Goal: Information Seeking & Learning: Learn about a topic

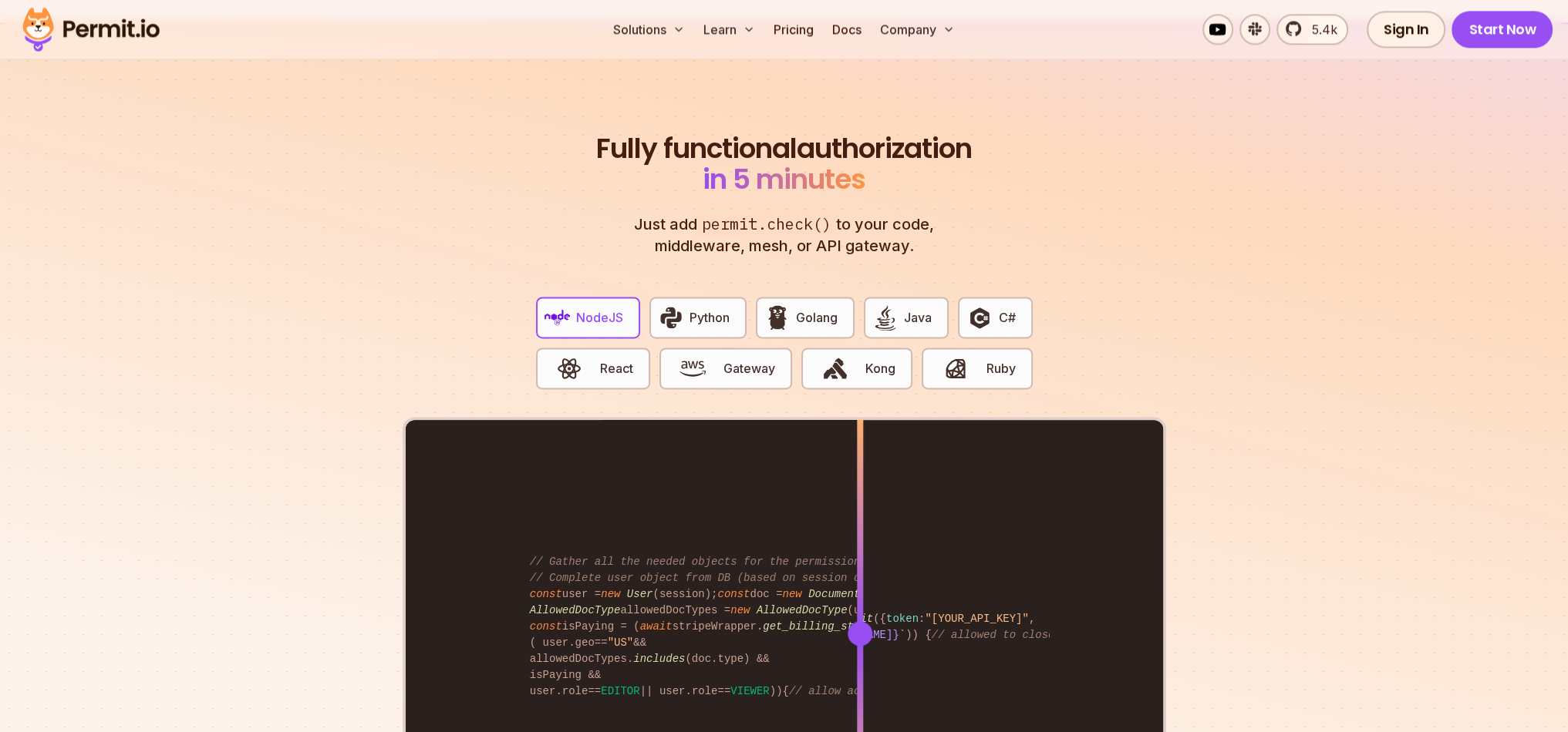
scroll to position [2867, 0]
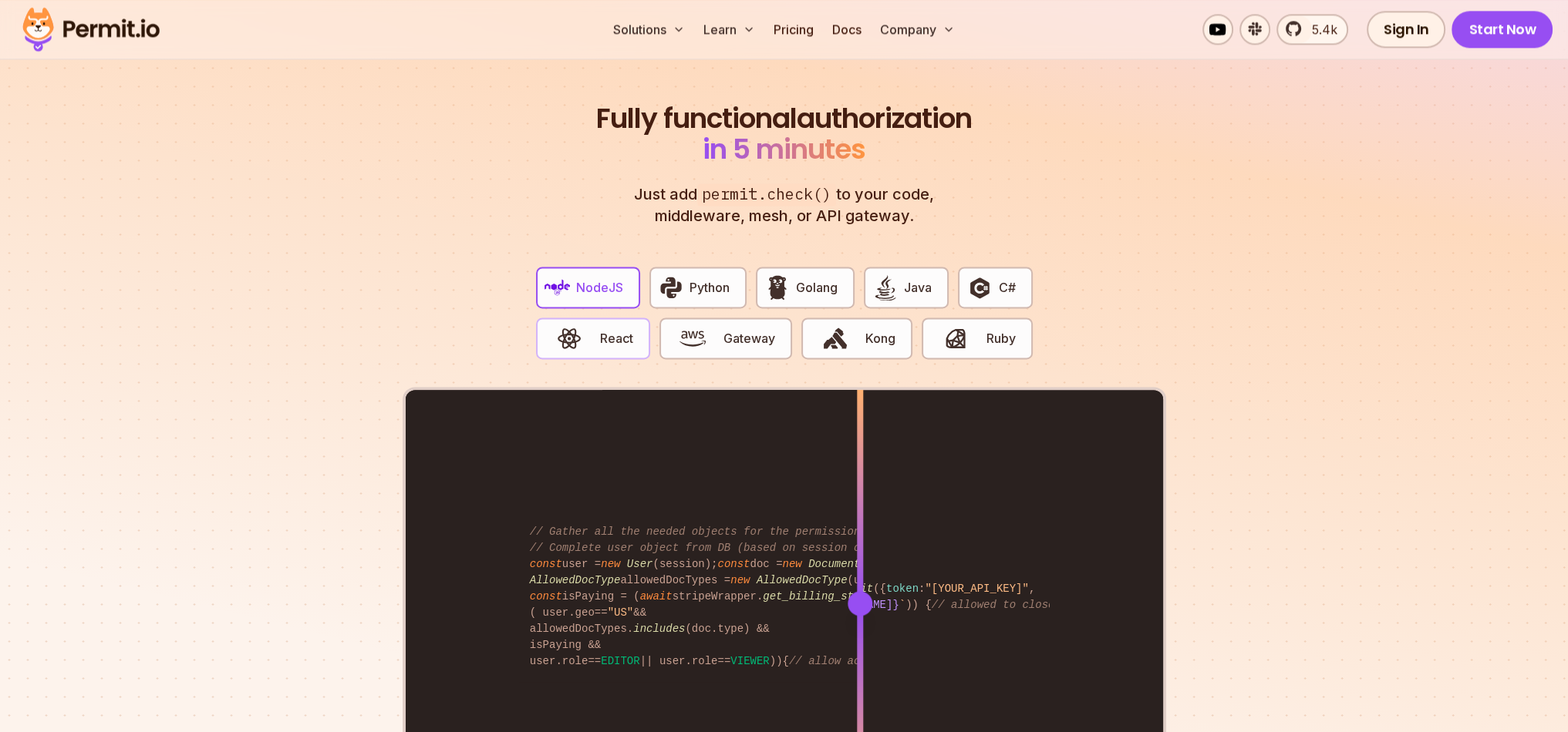
click at [613, 329] on span "React" at bounding box center [616, 339] width 34 height 19
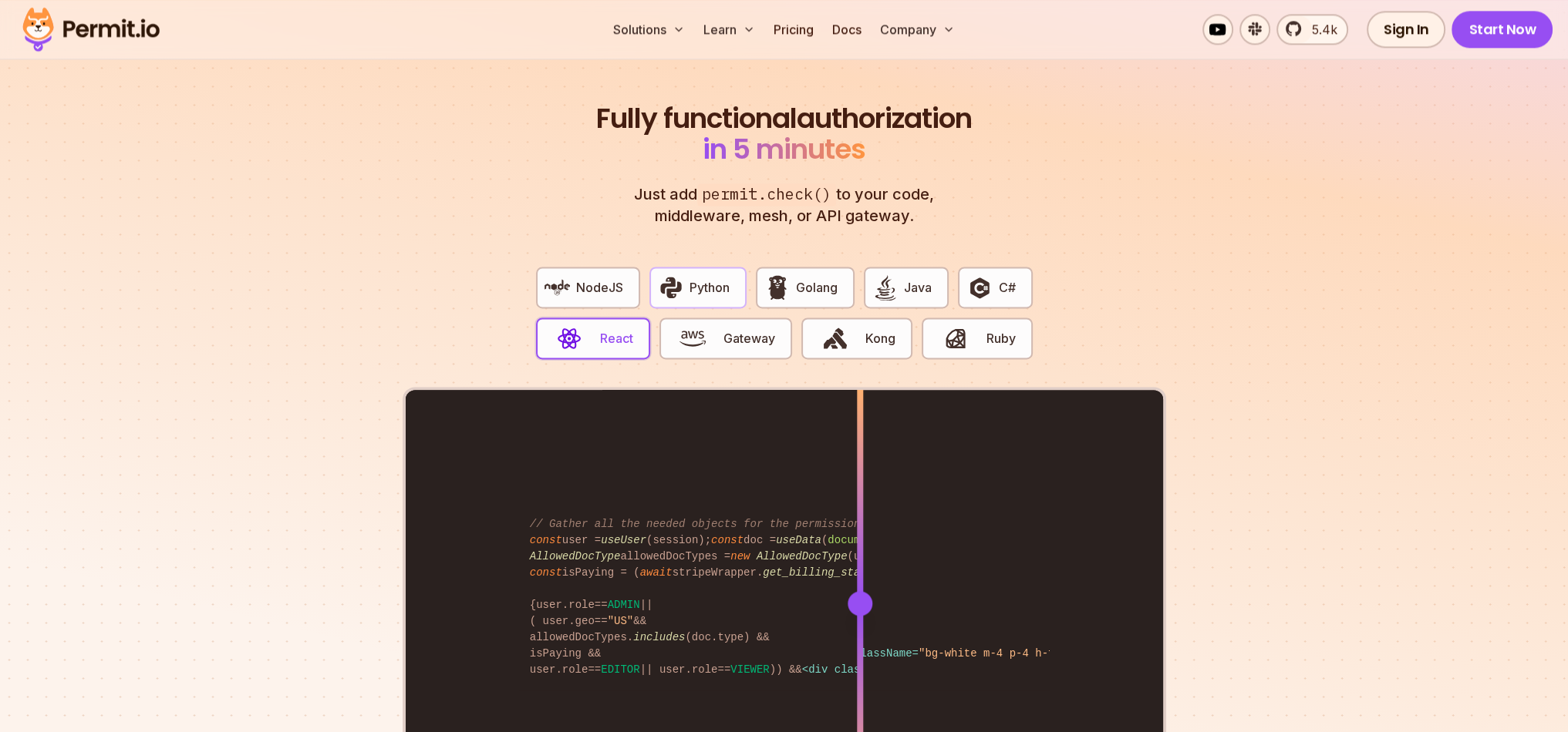
click at [712, 278] on span "Python" at bounding box center [709, 287] width 40 height 19
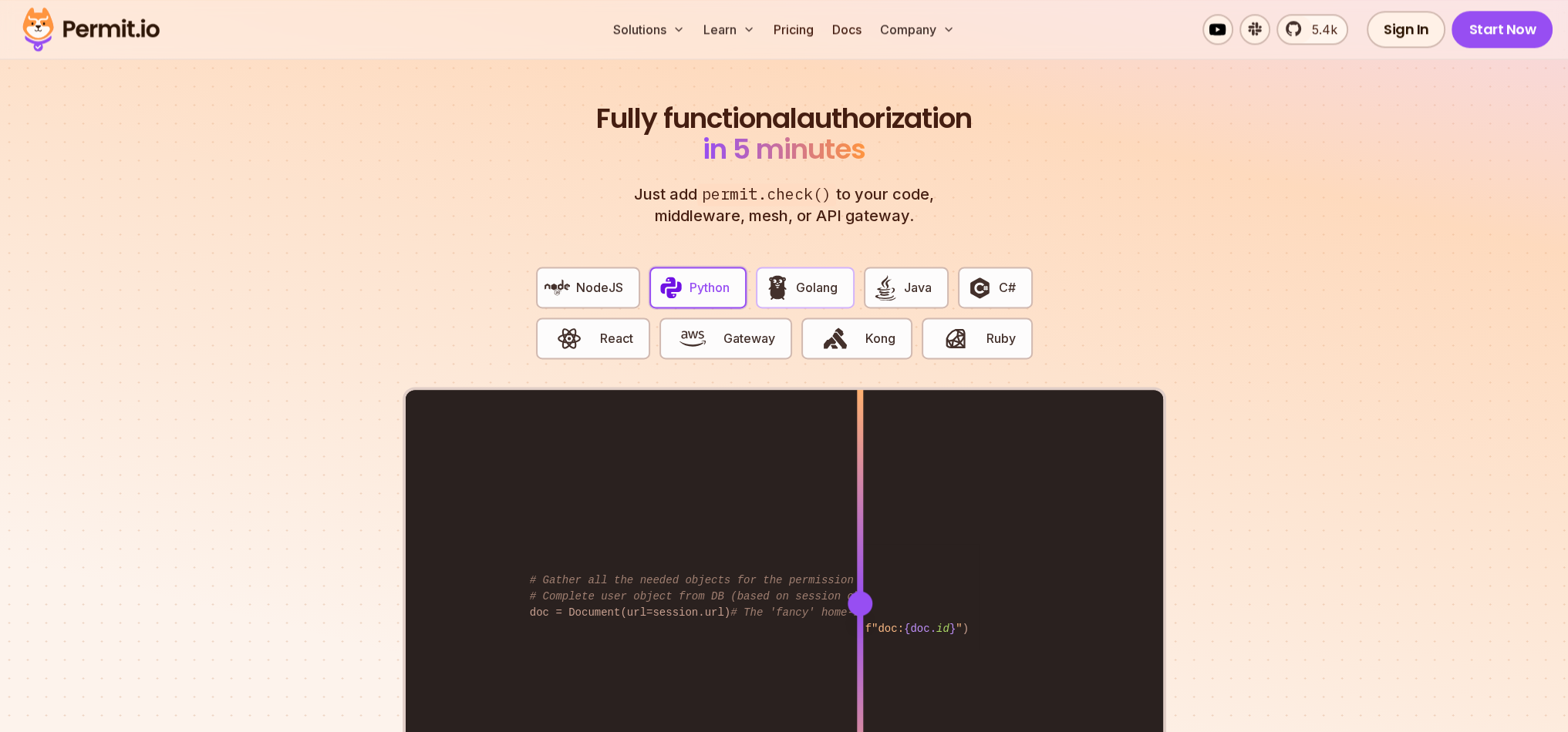
click at [819, 278] on span "Golang" at bounding box center [817, 287] width 41 height 19
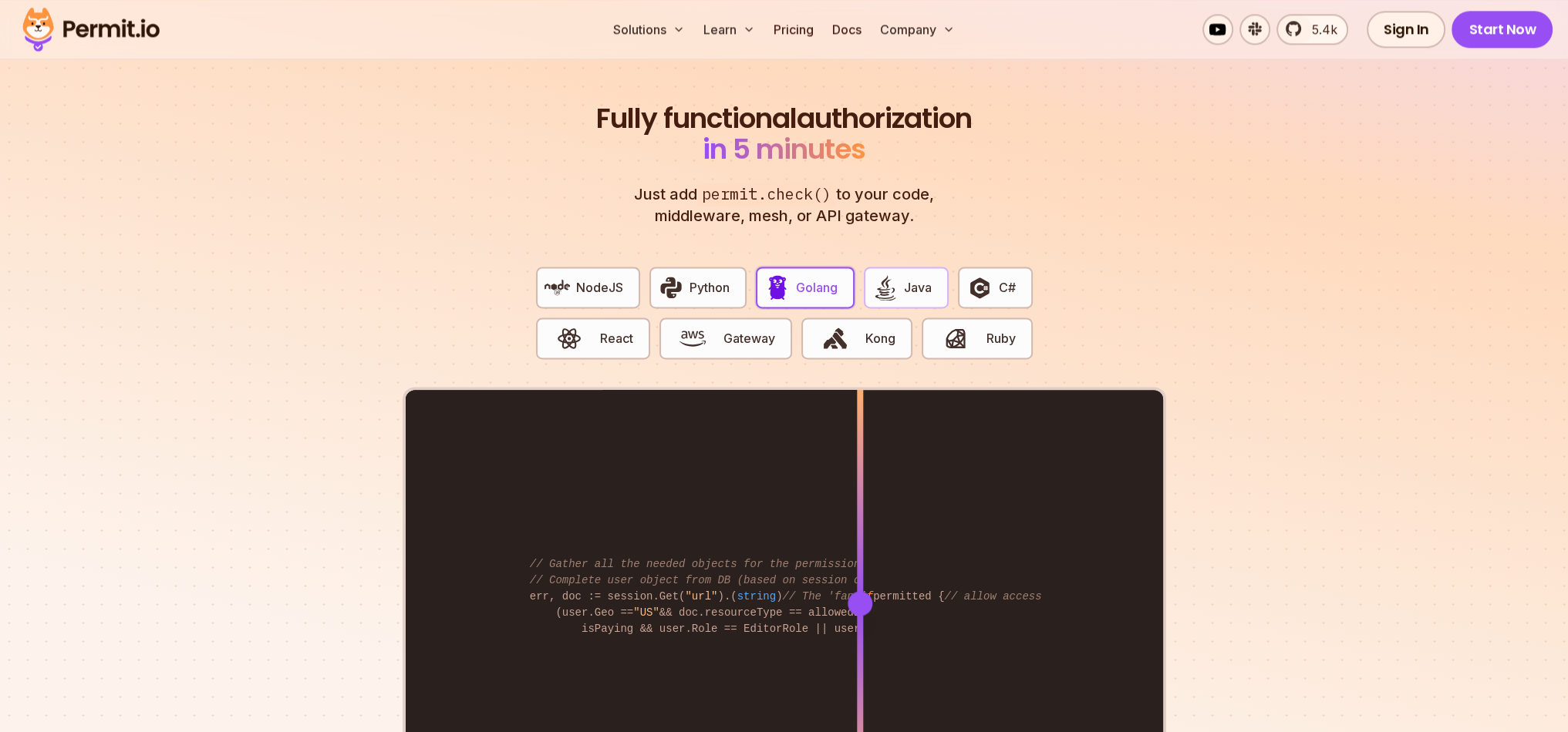
click at [923, 267] on button "Java" at bounding box center [906, 287] width 85 height 41
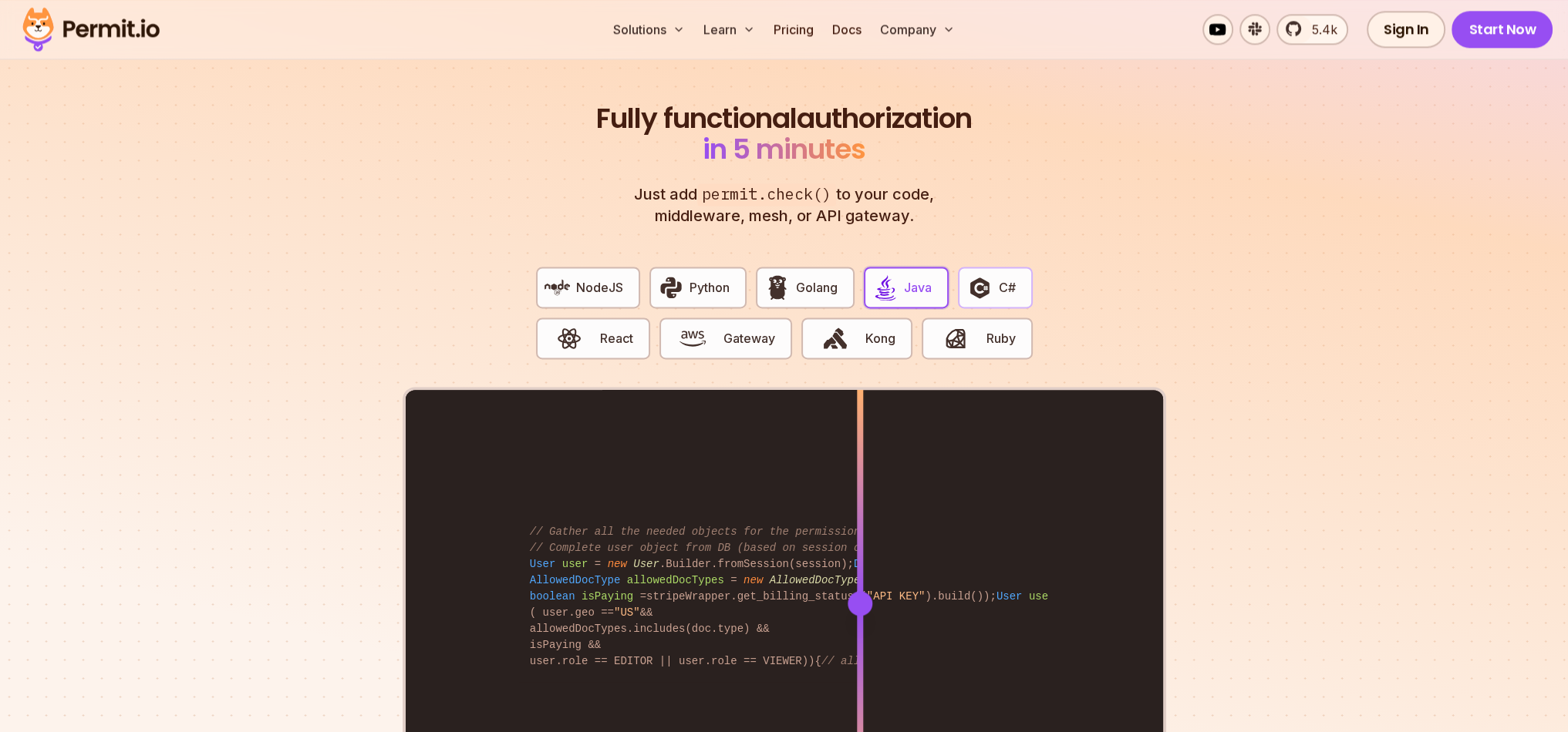
click at [1012, 278] on span "C#" at bounding box center [1007, 287] width 17 height 19
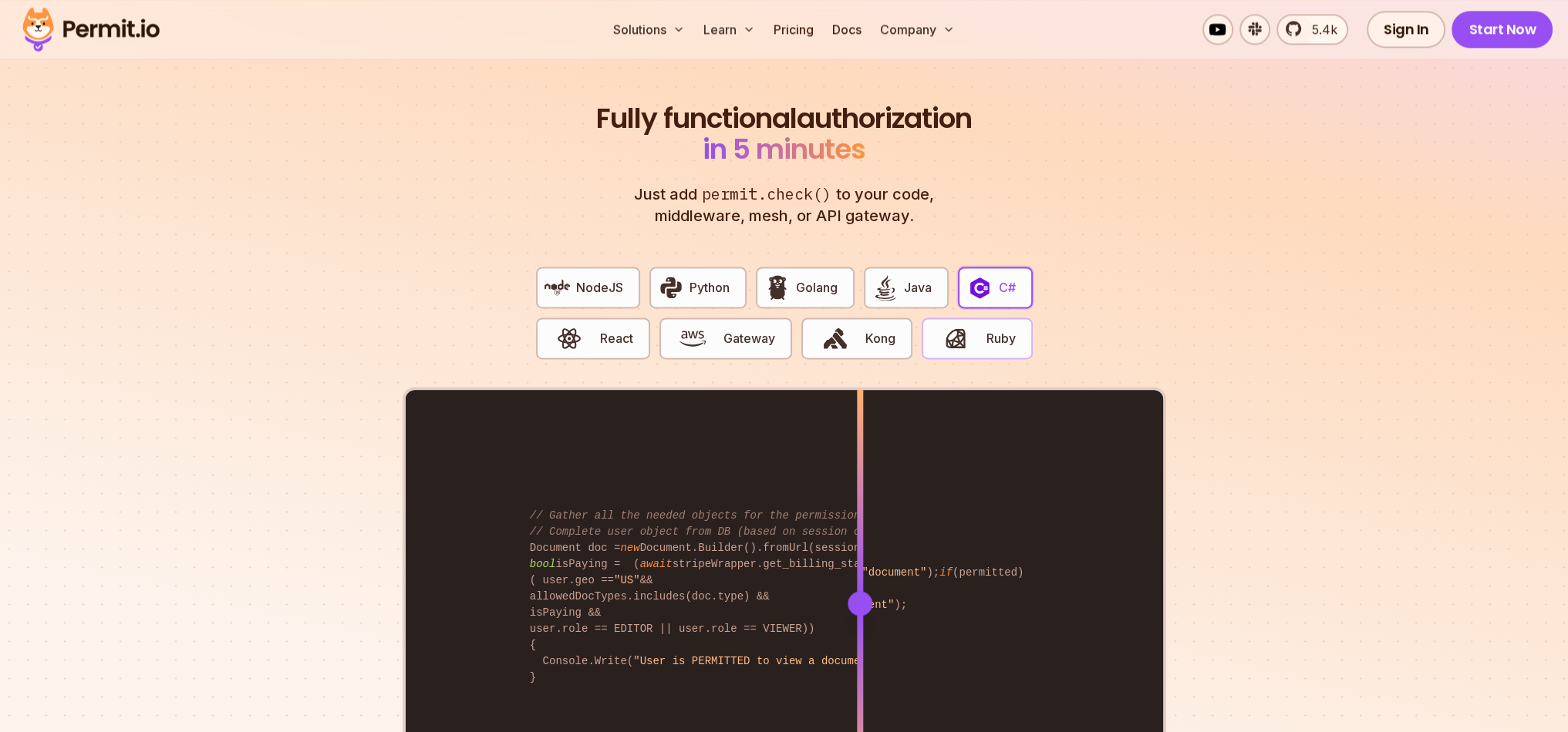
click at [968, 325] on span "button" at bounding box center [955, 338] width 52 height 26
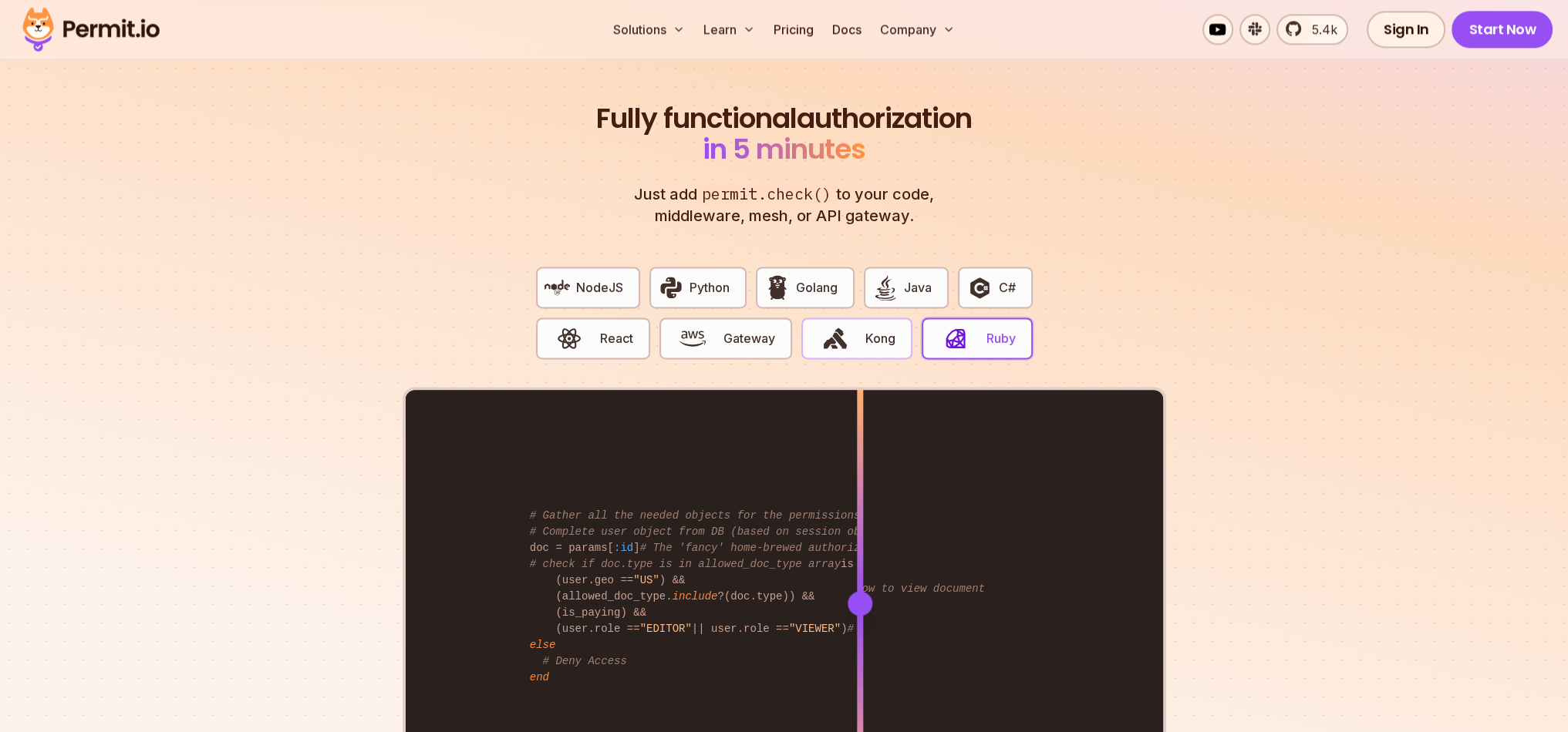
click at [858, 326] on span "button" at bounding box center [835, 338] width 52 height 26
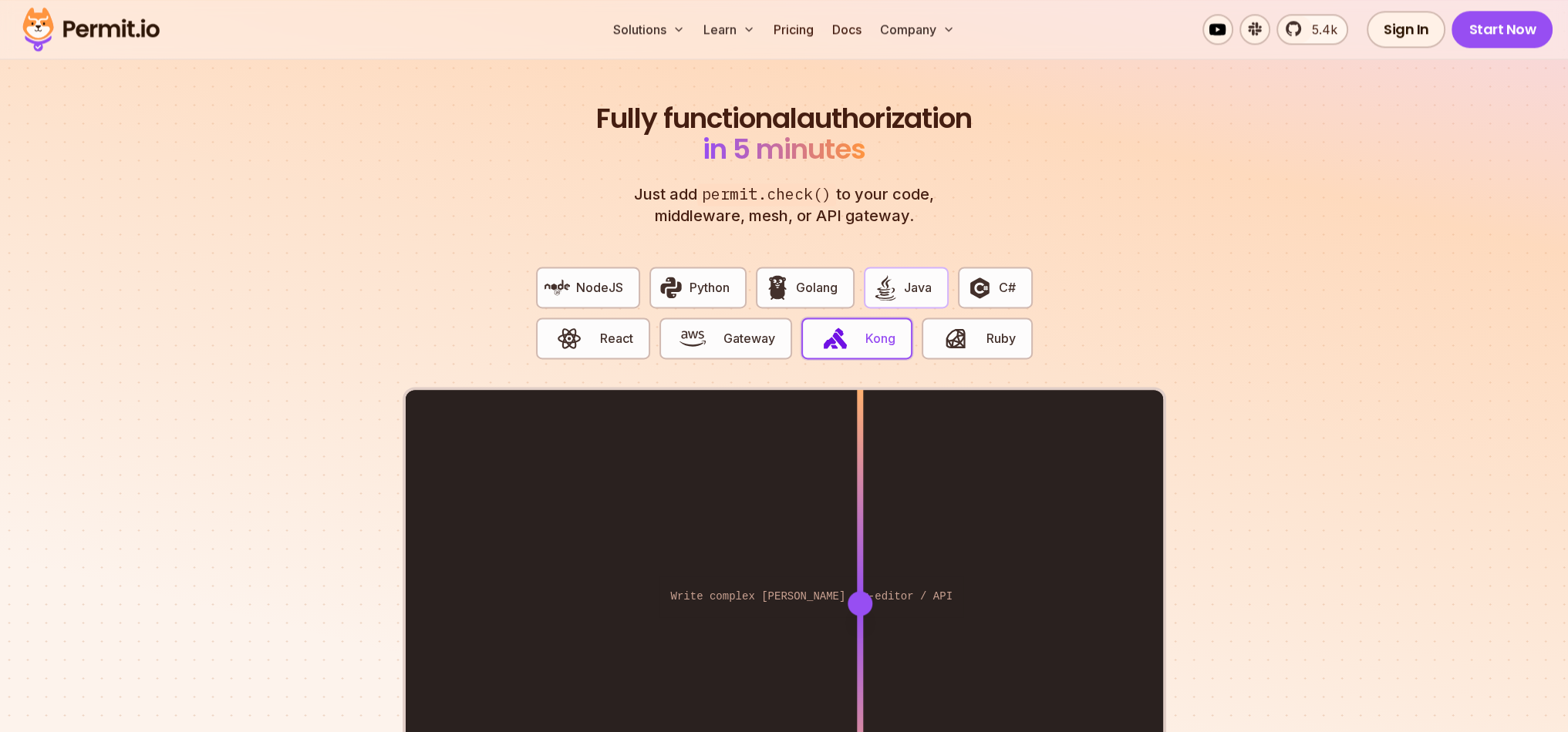
click at [900, 267] on button "Java" at bounding box center [906, 287] width 85 height 41
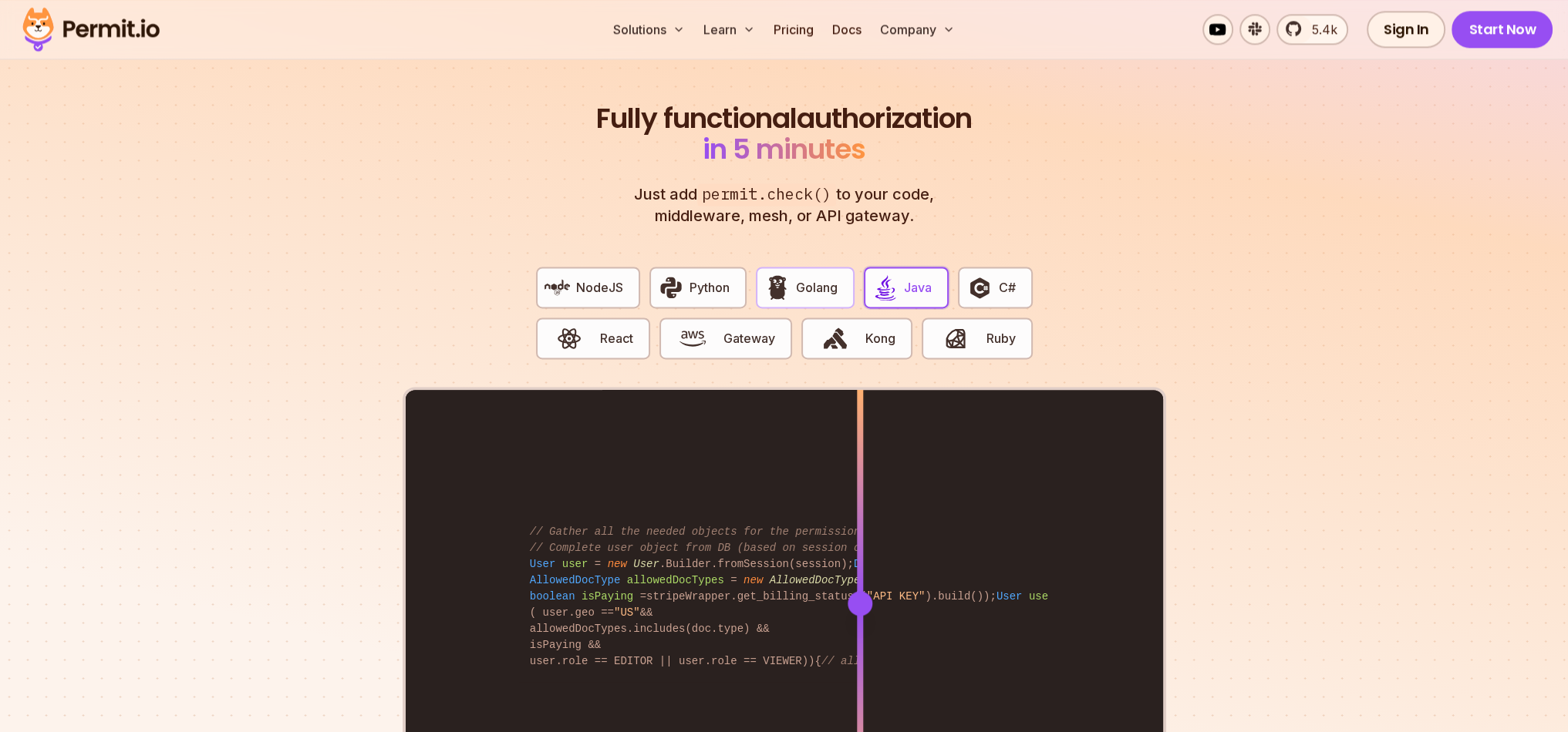
click at [803, 278] on span "Golang" at bounding box center [817, 287] width 41 height 19
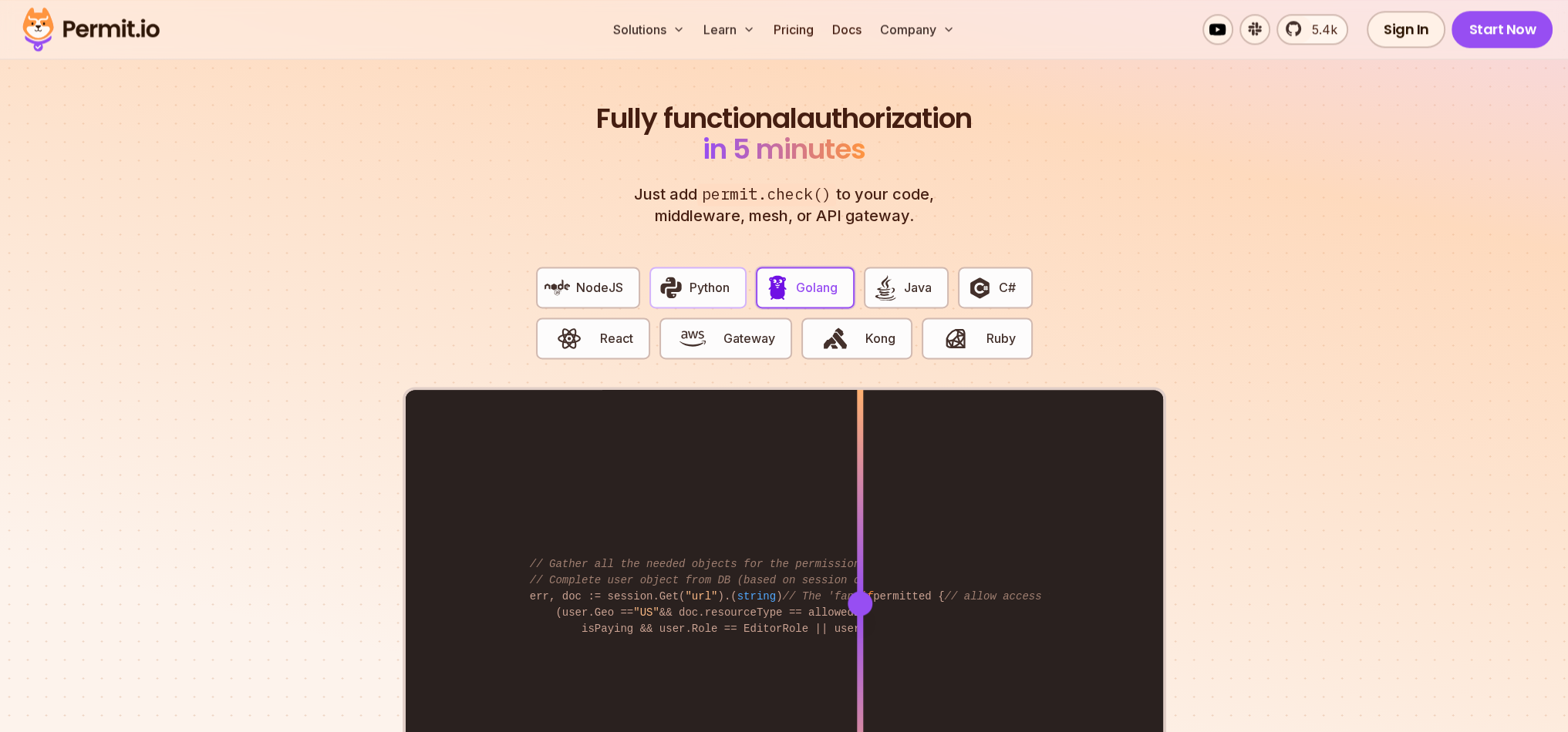
click at [707, 278] on span "Python" at bounding box center [709, 287] width 40 height 19
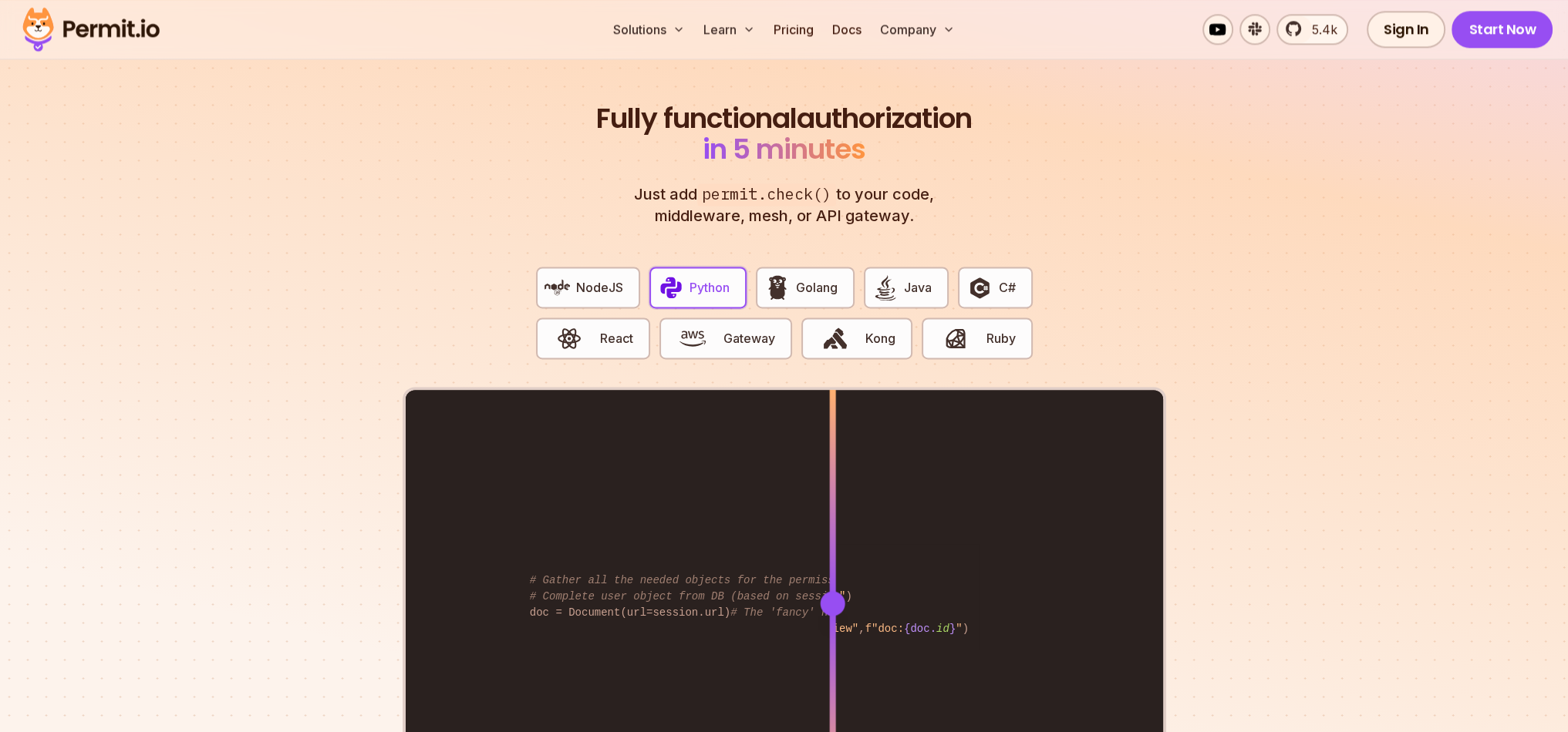
drag, startPoint x: 858, startPoint y: 572, endPoint x: 827, endPoint y: 560, distance: 33.2
click at [829, 560] on div at bounding box center [831, 602] width 6 height 426
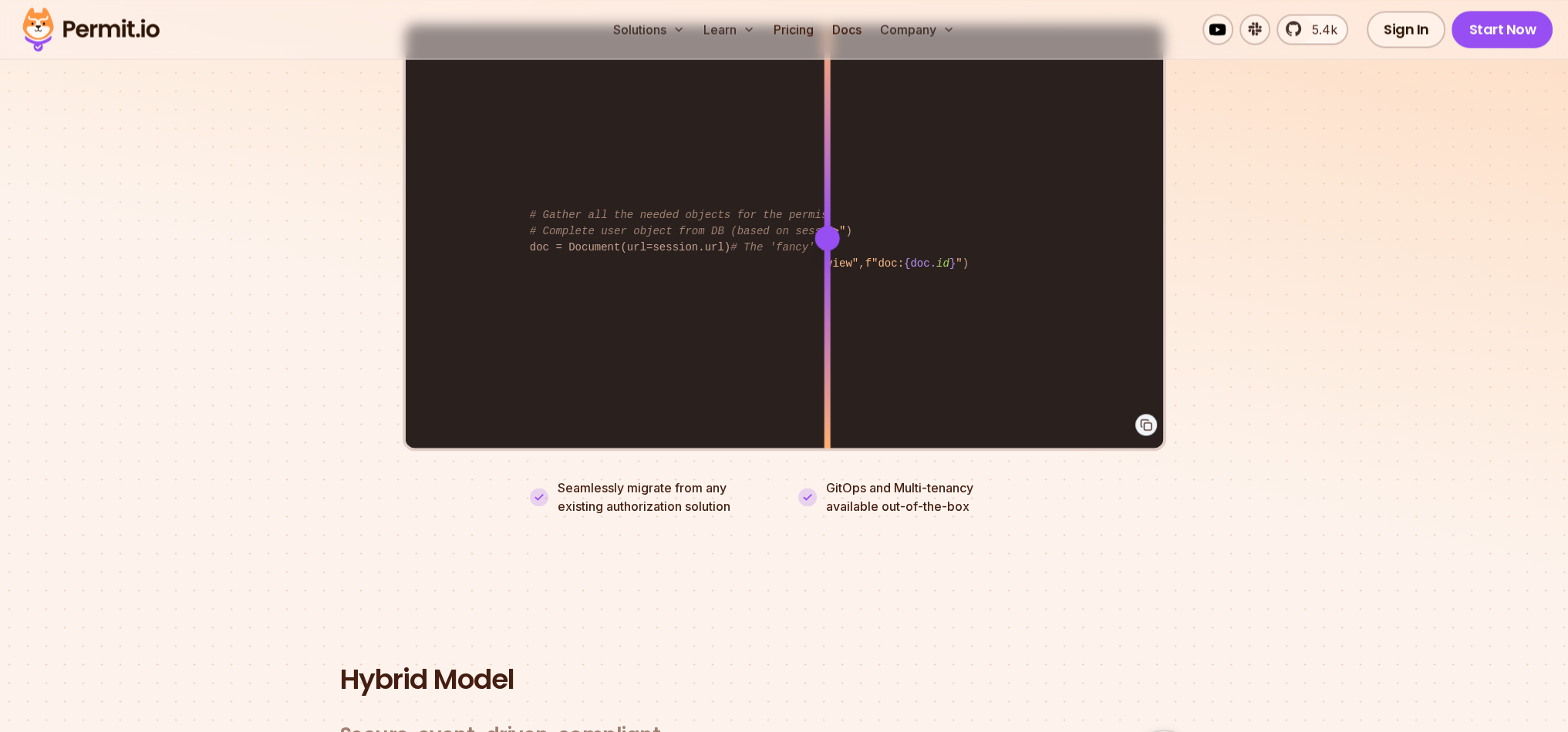
scroll to position [3145, 0]
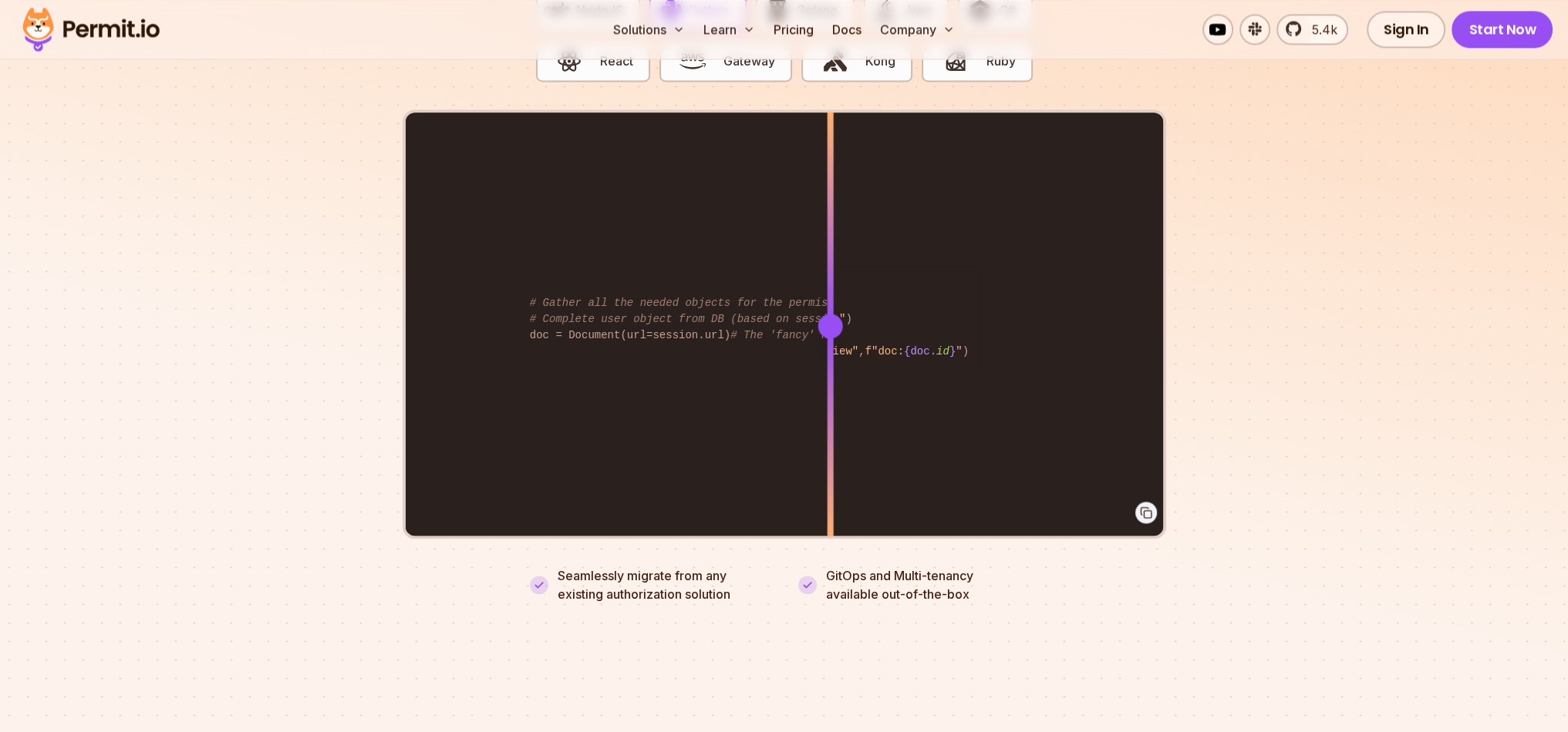
drag, startPoint x: 830, startPoint y: 298, endPoint x: 641, endPoint y: 298, distance: 189.0
click at [818, 314] on div at bounding box center [830, 326] width 25 height 25
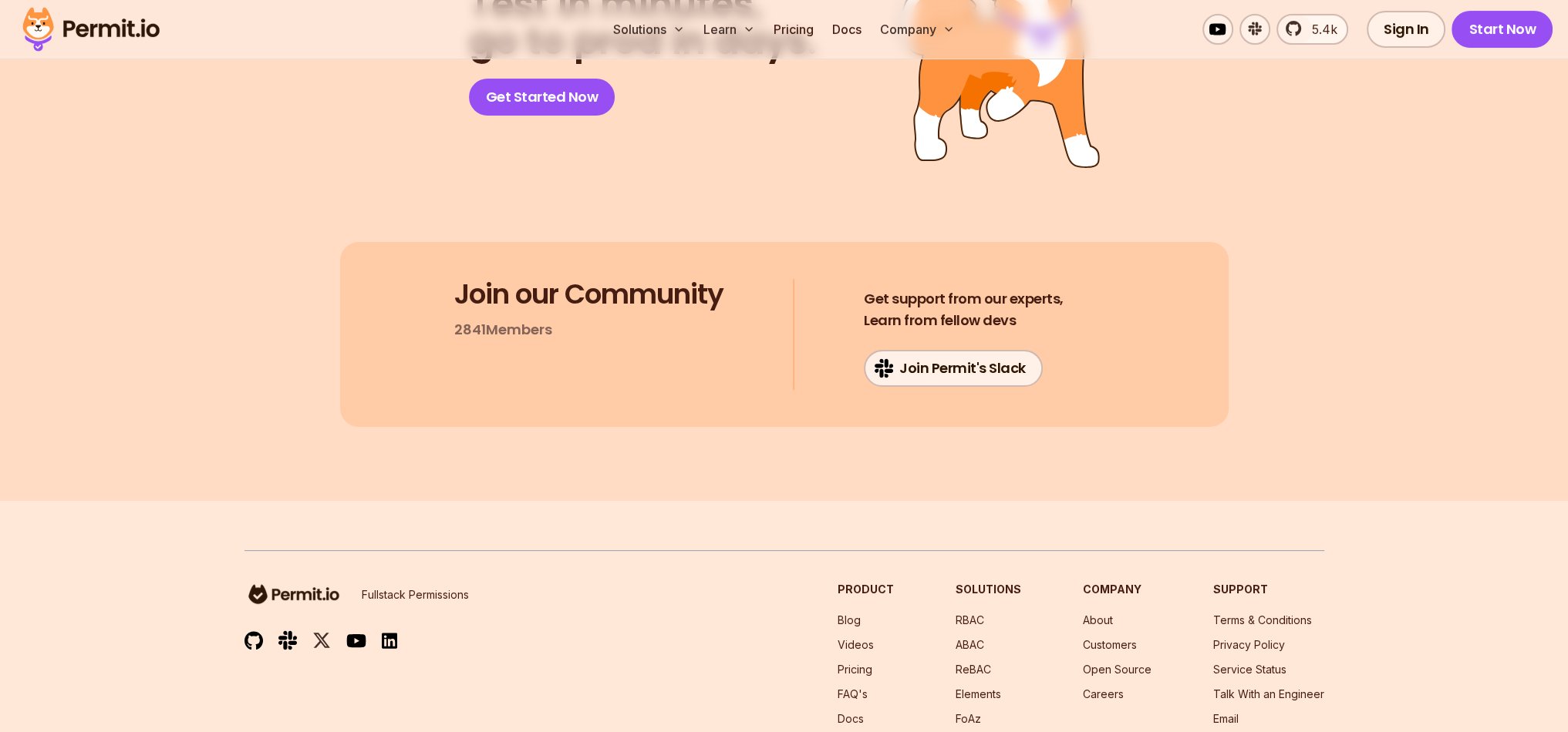
scroll to position [8225, 0]
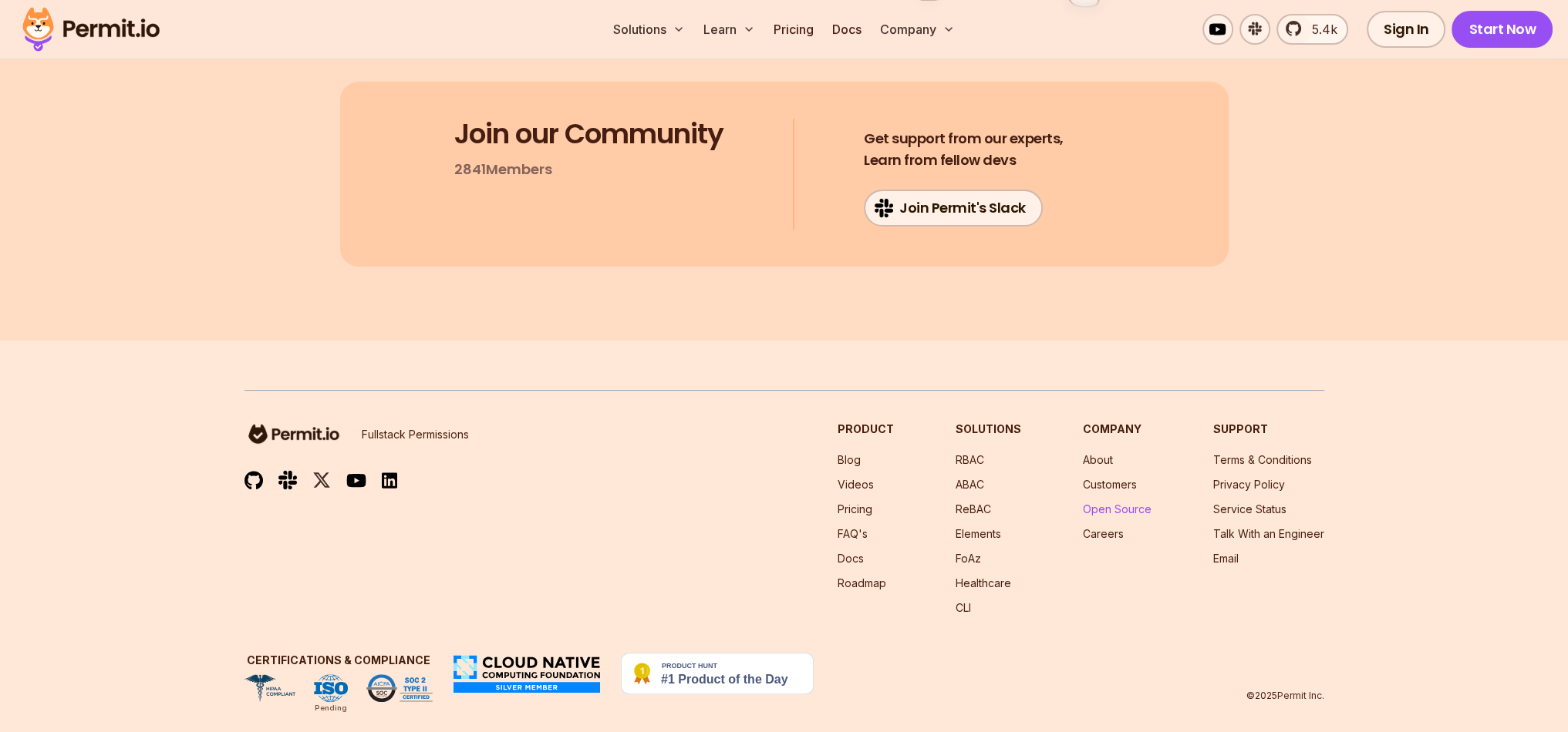
click at [1121, 502] on link "Open Source" at bounding box center [1117, 508] width 69 height 13
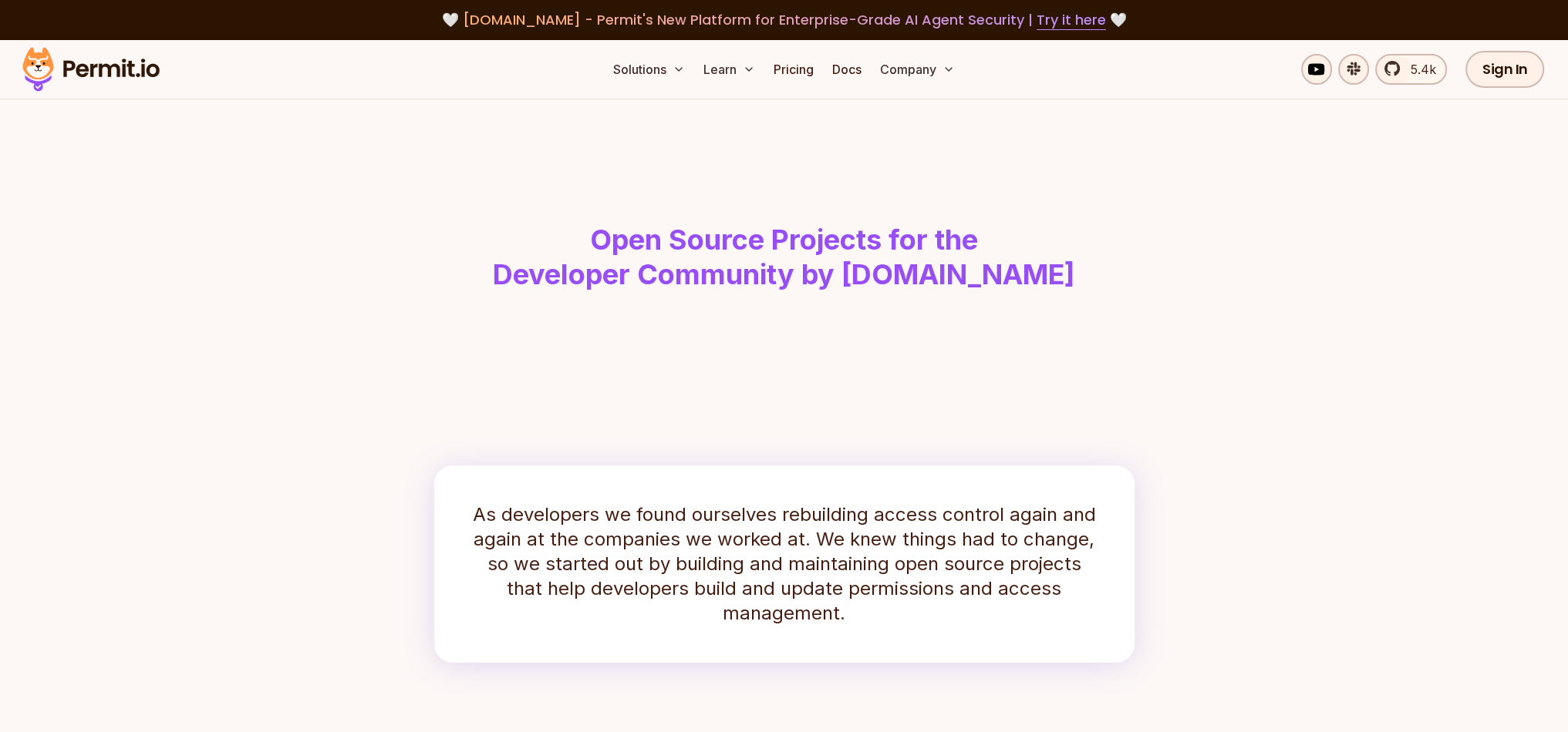
click at [699, 255] on h1 "Open Source Projects for the Developer Community by [DOMAIN_NAME]" at bounding box center [784, 258] width 790 height 71
click at [699, 252] on h1 "Open Source Projects for the Developer Community by [DOMAIN_NAME]" at bounding box center [784, 258] width 790 height 71
click at [905, 251] on h1 "Open Source Projects for the Developer Community by [DOMAIN_NAME]" at bounding box center [784, 258] width 790 height 71
click at [972, 248] on h1 "Open Source Projects for the Developer Community by [DOMAIN_NAME]" at bounding box center [784, 258] width 790 height 71
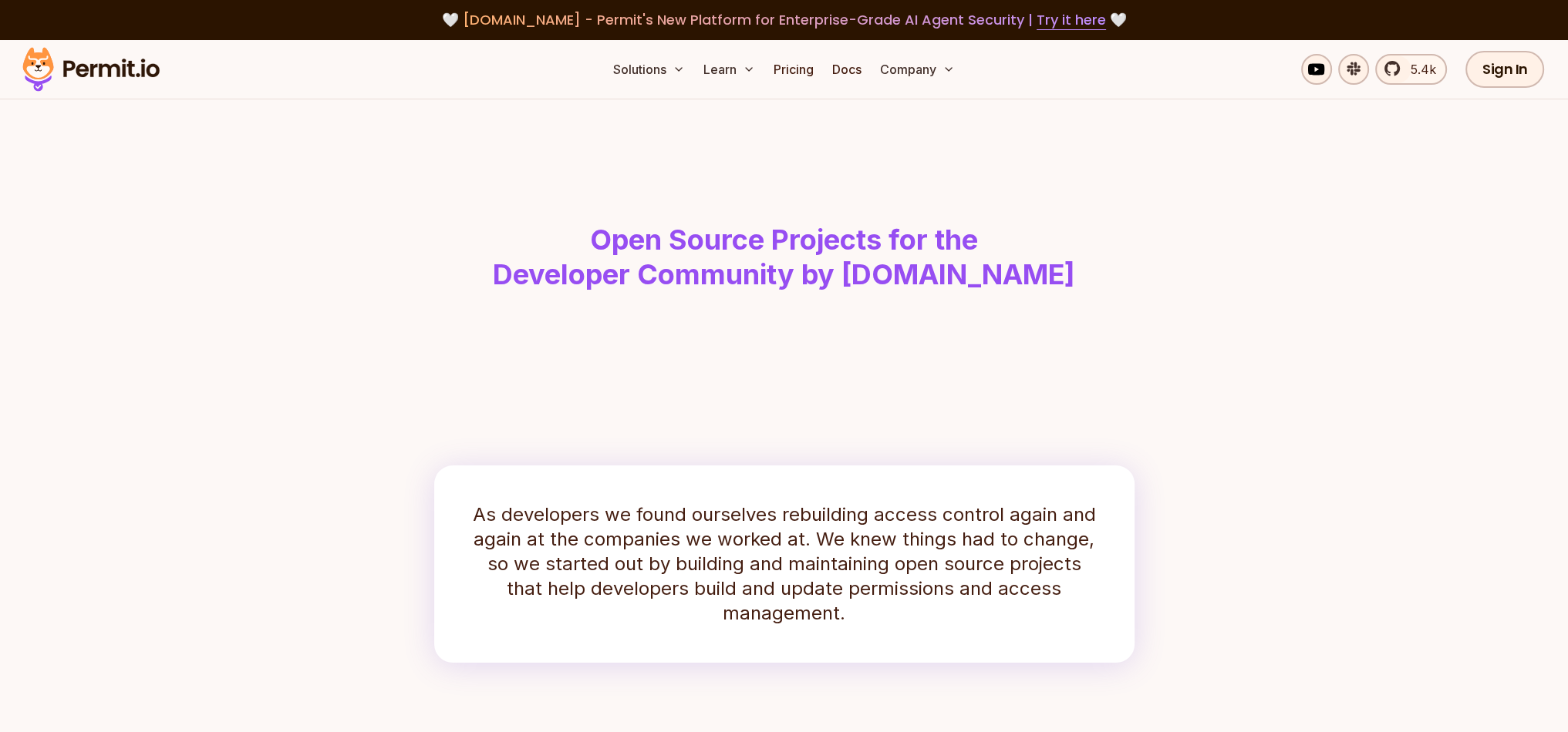
click at [775, 286] on h1 "Open Source Projects for the Developer Community by [DOMAIN_NAME]" at bounding box center [784, 258] width 790 height 71
click at [775, 282] on h1 "Open Source Projects for the Developer Community by [DOMAIN_NAME]" at bounding box center [784, 258] width 790 height 71
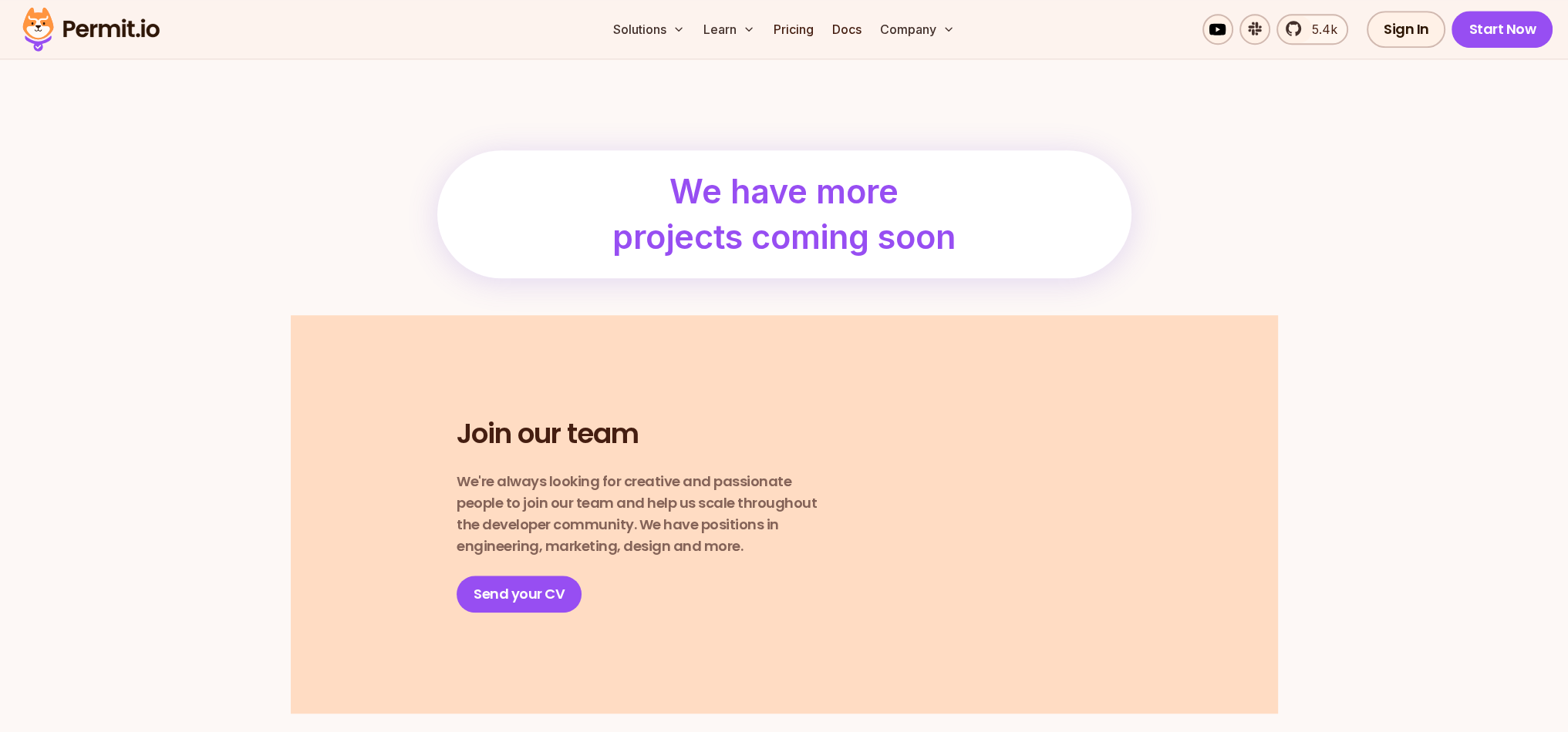
scroll to position [2034, 0]
